Goal: Navigation & Orientation: Find specific page/section

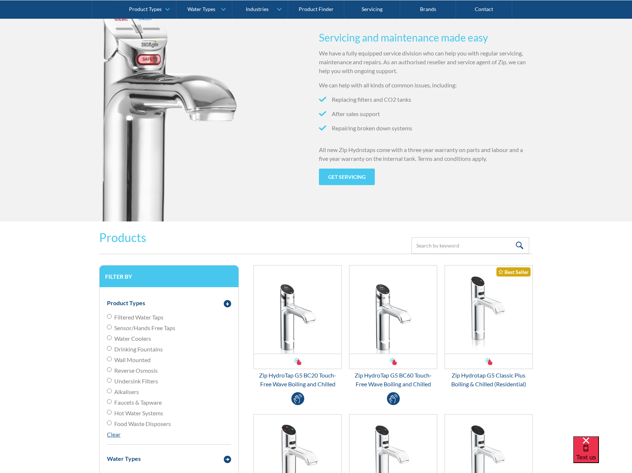
click at [171, 183] on img at bounding box center [169, 109] width 141 height 225
